Goal: Use online tool/utility: Utilize a website feature to perform a specific function

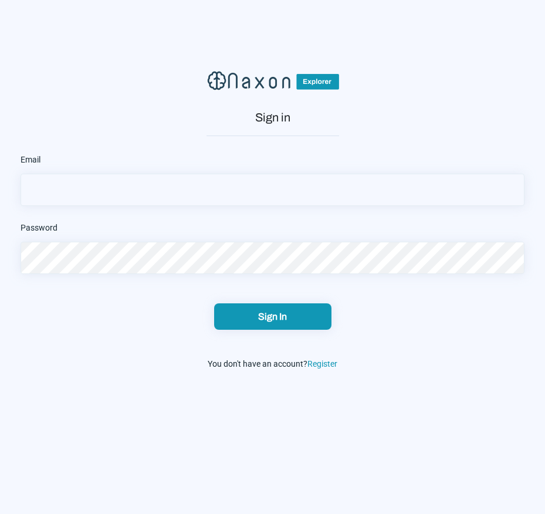
type input "[EMAIL_ADDRESS][DOMAIN_NAME]"
click at [273, 320] on div "Sign In" at bounding box center [273, 316] width 110 height 12
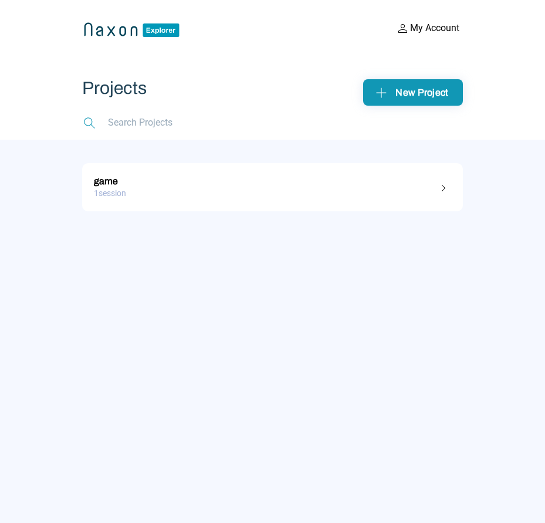
click at [180, 212] on div "game 1 session" at bounding box center [272, 331] width 545 height 383
click at [181, 195] on div "1 session" at bounding box center [272, 193] width 357 height 18
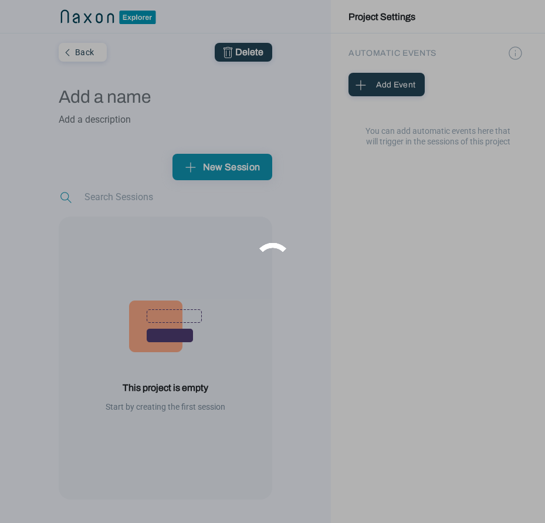
type input "game"
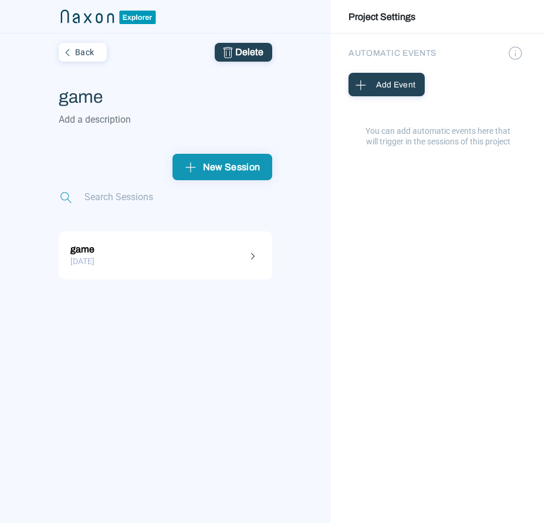
click at [151, 256] on div "12.10.2025" at bounding box center [165, 261] width 190 height 18
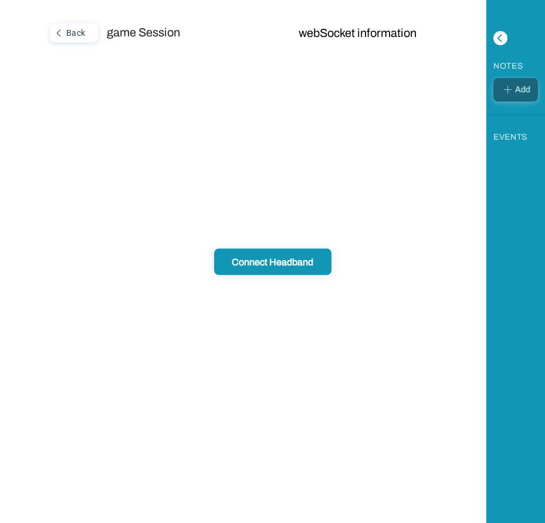
click at [279, 267] on div "Connect Headband" at bounding box center [273, 261] width 110 height 12
click at [292, 263] on div "Connect Headband" at bounding box center [273, 261] width 110 height 12
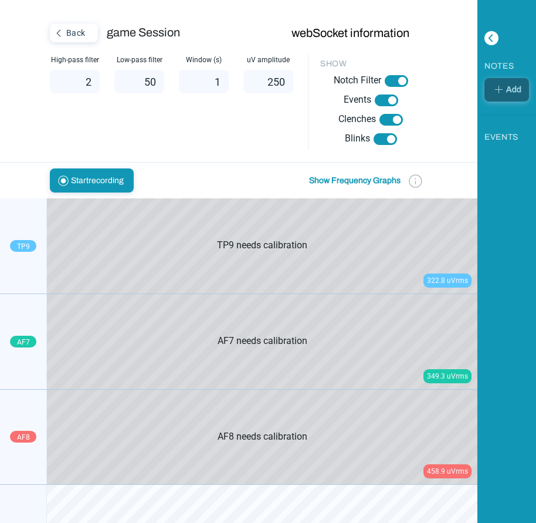
click at [384, 180] on button "Show Frequency Graphs" at bounding box center [355, 180] width 99 height 24
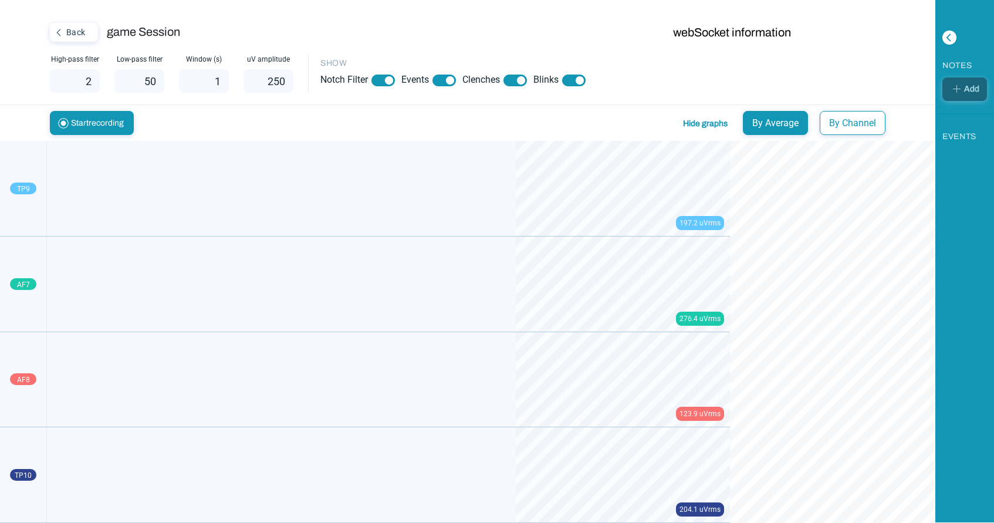
scroll to position [523, 935]
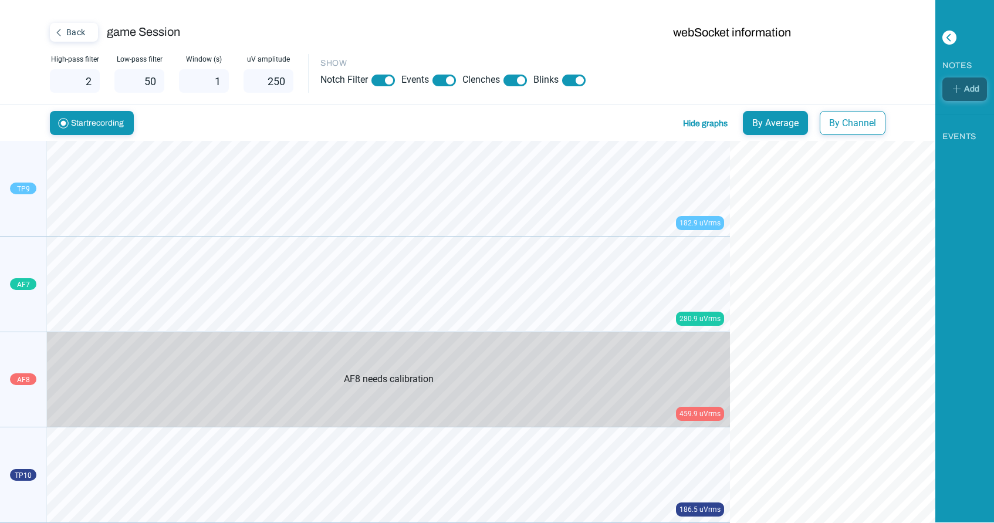
click at [544, 74] on div "High-pass filter 2 Low-pass filter 50 Window (s) 1 uV amplitude 250 SHOW Notch …" at bounding box center [467, 79] width 935 height 50
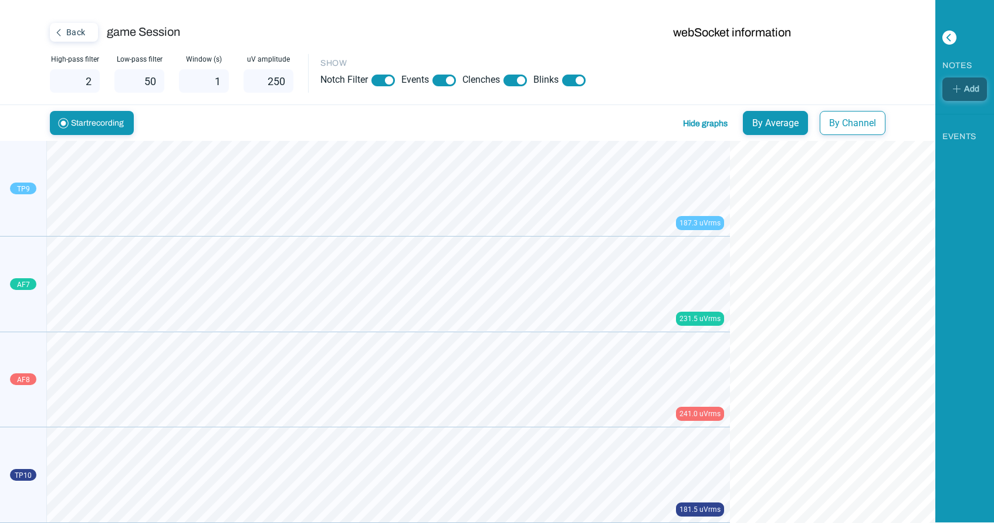
click at [544, 65] on div "SHOW" at bounding box center [602, 63] width 565 height 18
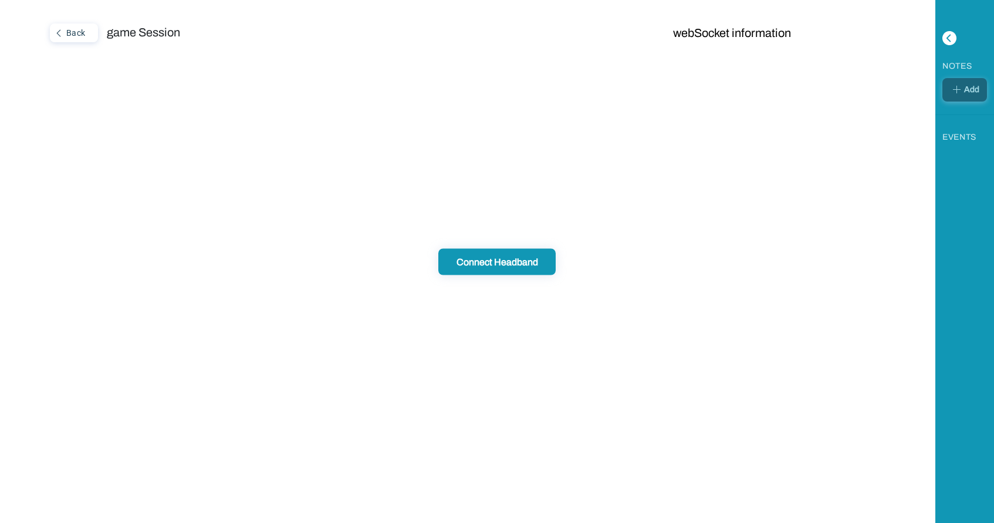
scroll to position [0, 0]
click at [529, 256] on div "Connect Headband" at bounding box center [501, 261] width 110 height 12
click at [544, 255] on div "Connect Headband" at bounding box center [501, 261] width 110 height 12
click at [521, 255] on button "Connect Headband" at bounding box center [501, 261] width 117 height 26
click at [527, 258] on div "Connect Headband" at bounding box center [501, 261] width 110 height 12
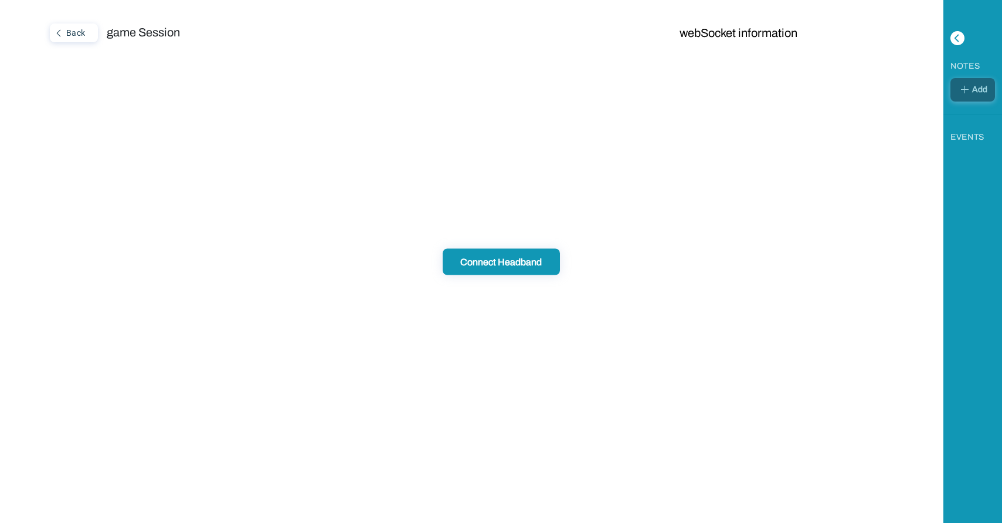
click at [537, 269] on button "Connect Headband" at bounding box center [501, 261] width 117 height 26
click at [544, 267] on div "Connect Headband" at bounding box center [501, 261] width 110 height 12
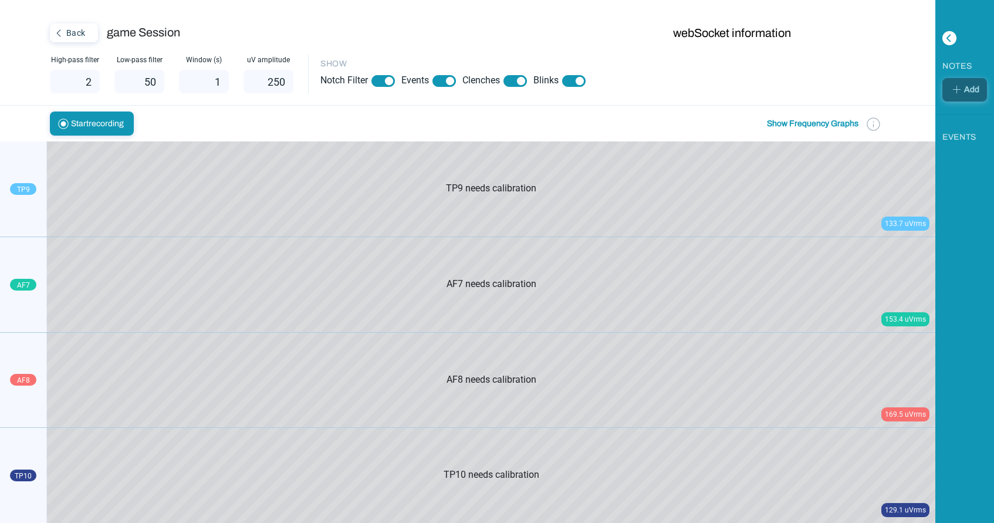
click at [544, 120] on button "Show Frequency Graphs" at bounding box center [812, 123] width 99 height 24
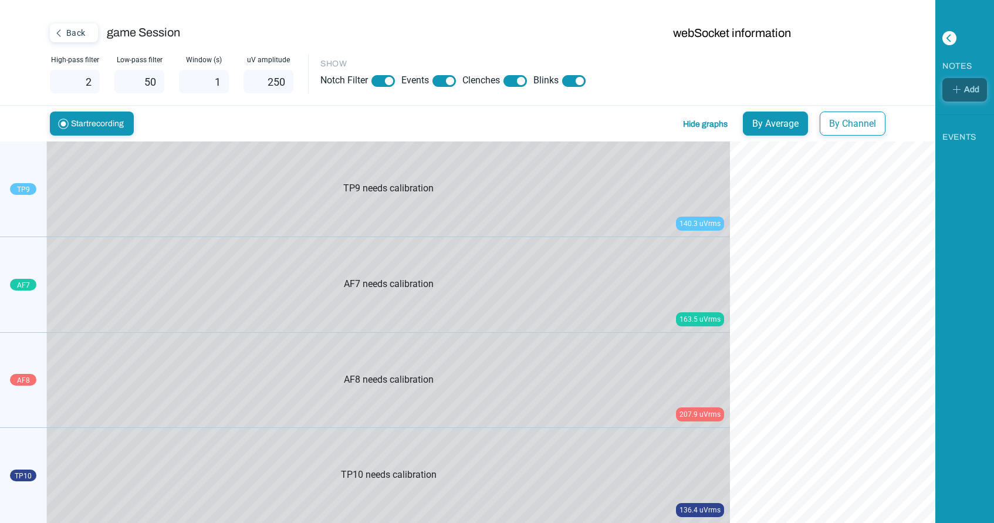
scroll to position [523, 935]
